Goal: Task Accomplishment & Management: Complete application form

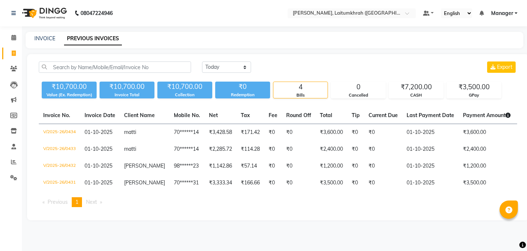
select select "[DATE]"
click at [51, 39] on link "INVOICE" at bounding box center [44, 38] width 21 height 7
select select "service"
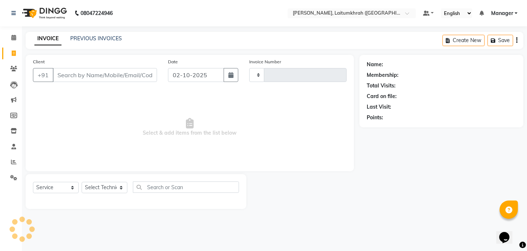
type input "0435"
select select "3812"
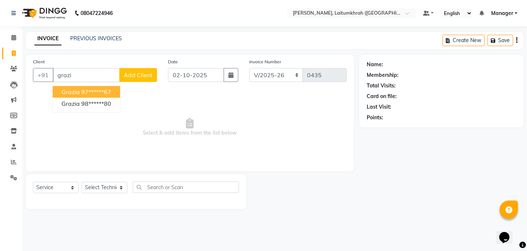
click at [106, 94] on ngb-highlight "97******67" at bounding box center [96, 91] width 30 height 7
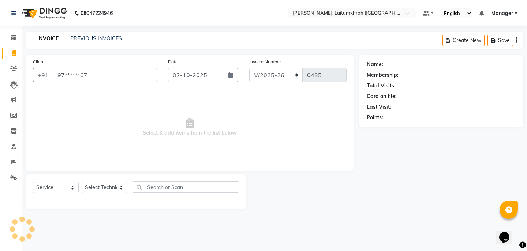
type input "97******67"
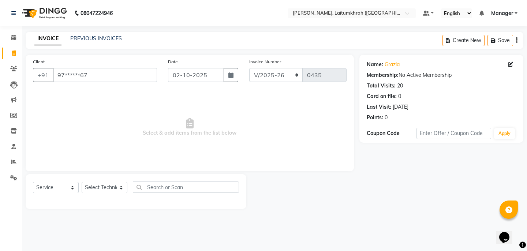
click at [102, 194] on div "Select Service Product Membership Package Voucher Prepaid Gift Card Select Tech…" at bounding box center [136, 189] width 206 height 17
click at [109, 187] on select "Select Technician [PERSON_NAME] Imsen Manager Thangpi Thoi Xenia" at bounding box center [105, 187] width 46 height 11
select select "18616"
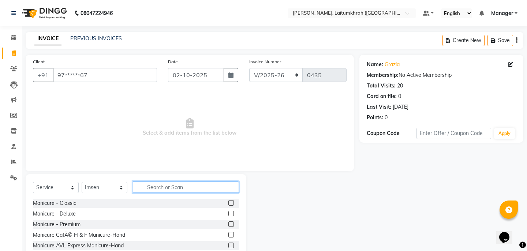
click at [172, 185] on input "text" at bounding box center [186, 186] width 106 height 11
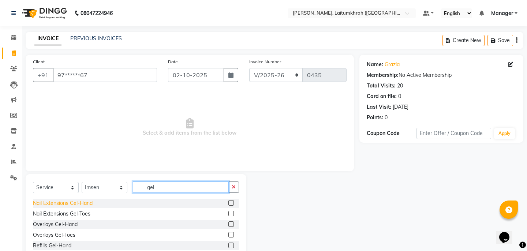
type input "gel"
click at [86, 206] on div "Nail Extensions Gel-Hand" at bounding box center [63, 203] width 60 height 8
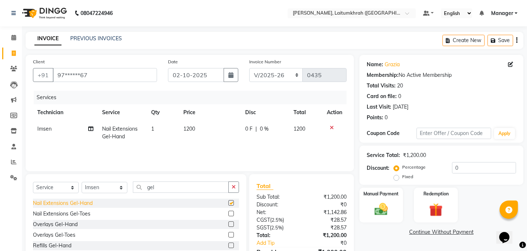
checkbox input "false"
click at [237, 186] on button "button" at bounding box center [233, 186] width 11 height 11
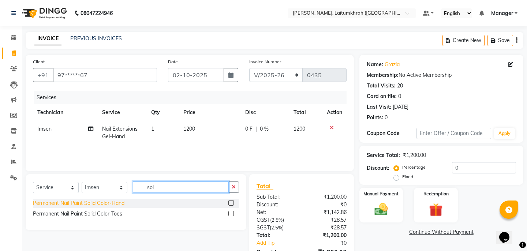
type input "sol"
click at [85, 202] on div "Permanent Nail Paint Solid Color-Hand" at bounding box center [78, 203] width 91 height 8
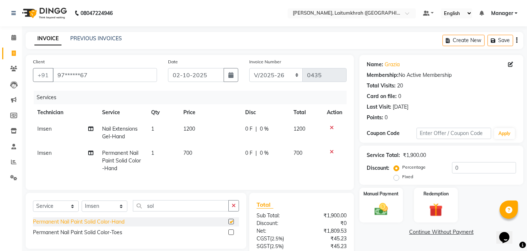
checkbox input "false"
click at [382, 203] on img at bounding box center [381, 209] width 23 height 16
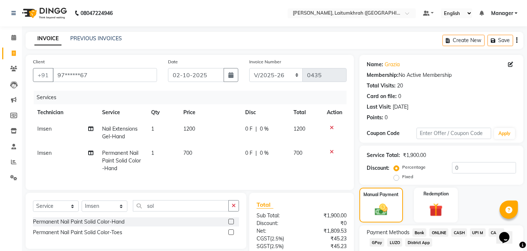
click at [377, 238] on span "GPay" at bounding box center [377, 242] width 15 height 8
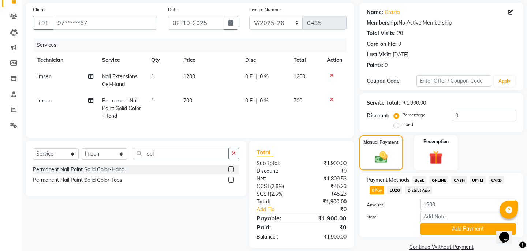
scroll to position [46, 0]
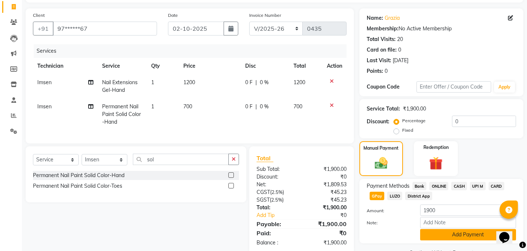
click at [428, 229] on button "Add Payment" at bounding box center [468, 234] width 96 height 11
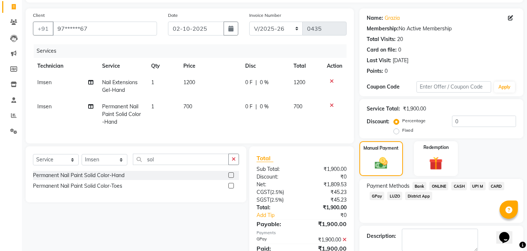
scroll to position [78, 0]
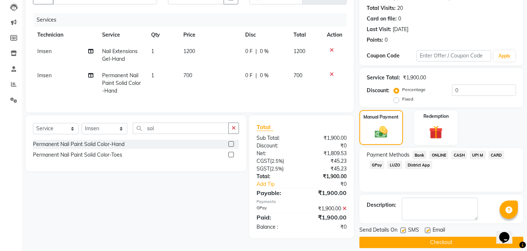
click at [424, 237] on button "Checkout" at bounding box center [441, 242] width 164 height 11
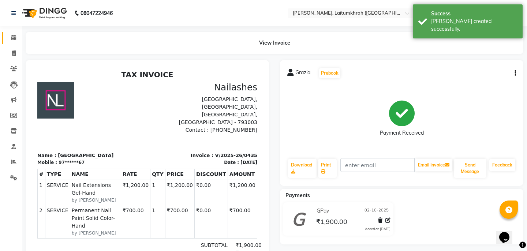
click at [9, 39] on span at bounding box center [13, 38] width 13 height 8
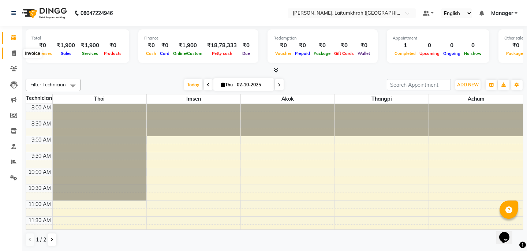
click at [12, 55] on icon at bounding box center [14, 52] width 4 height 5
select select "service"
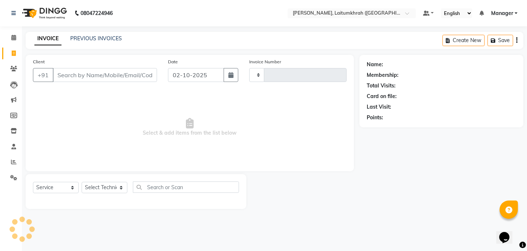
type input "0436"
select select "3812"
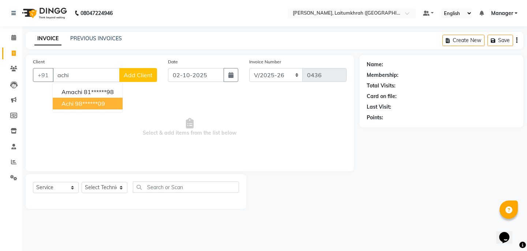
click at [83, 101] on ngb-highlight "98******09" at bounding box center [90, 103] width 30 height 7
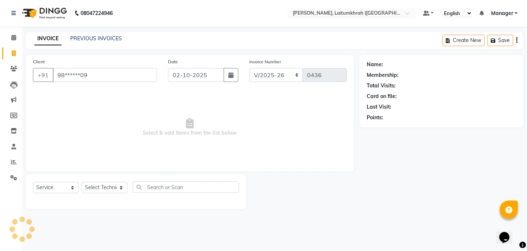
type input "98******09"
